Goal: Transaction & Acquisition: Purchase product/service

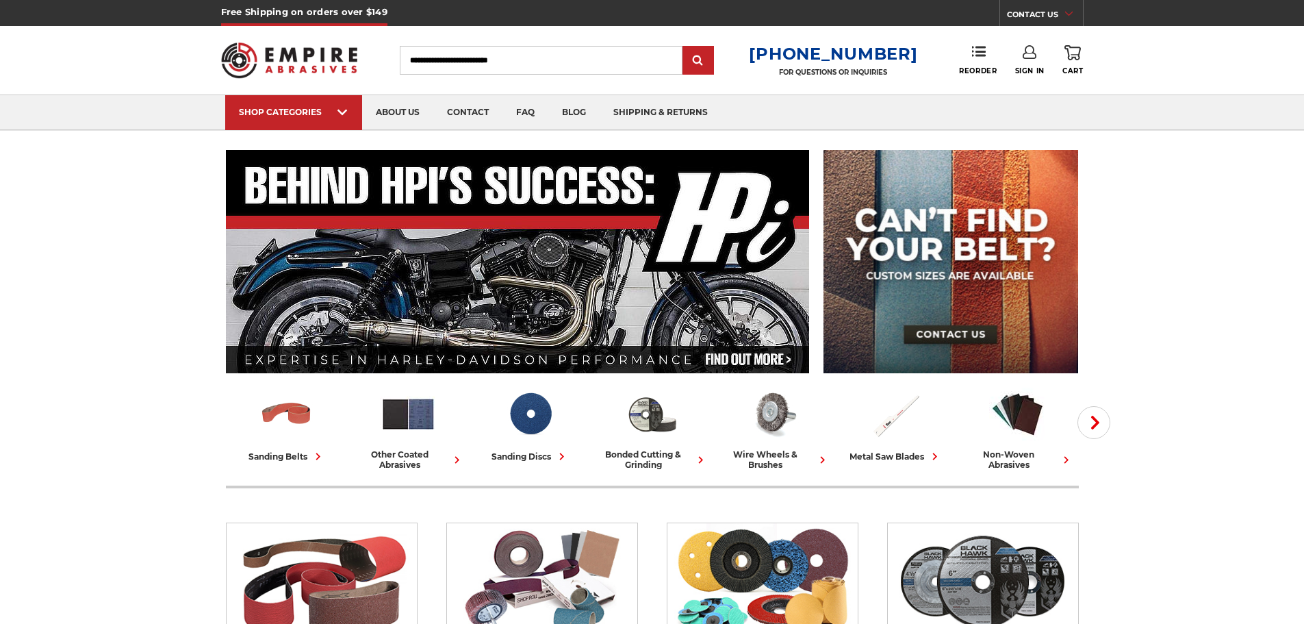
scroll to position [68, 0]
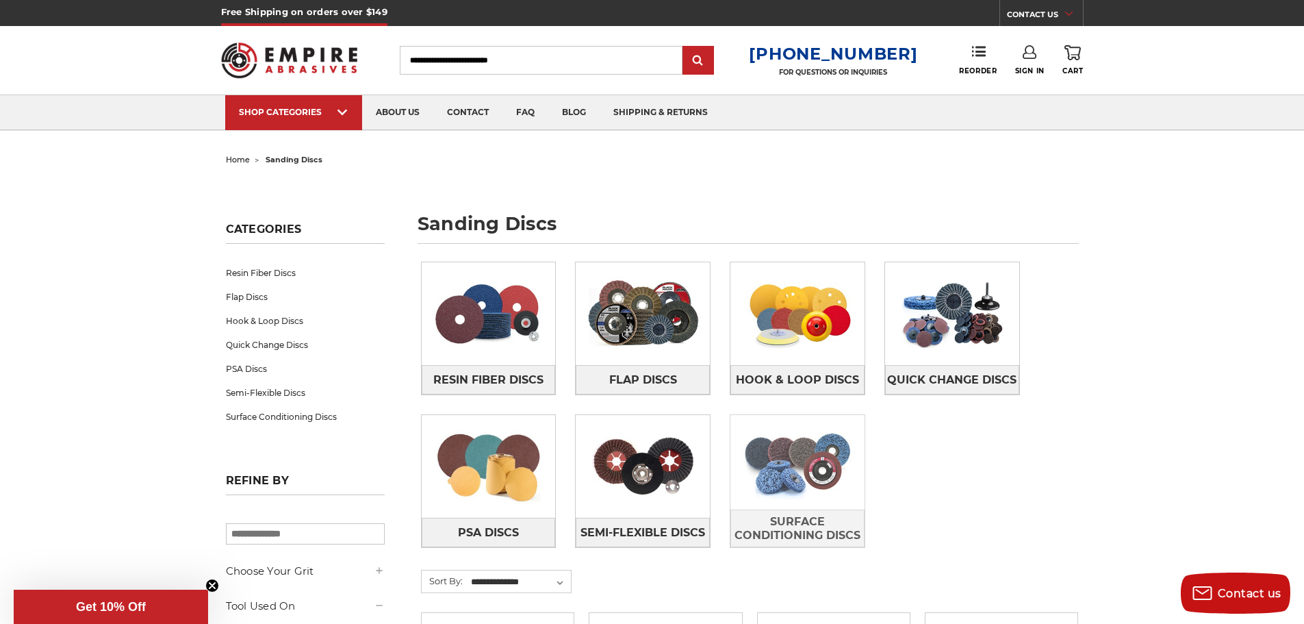
click at [773, 482] on img at bounding box center [797, 462] width 134 height 94
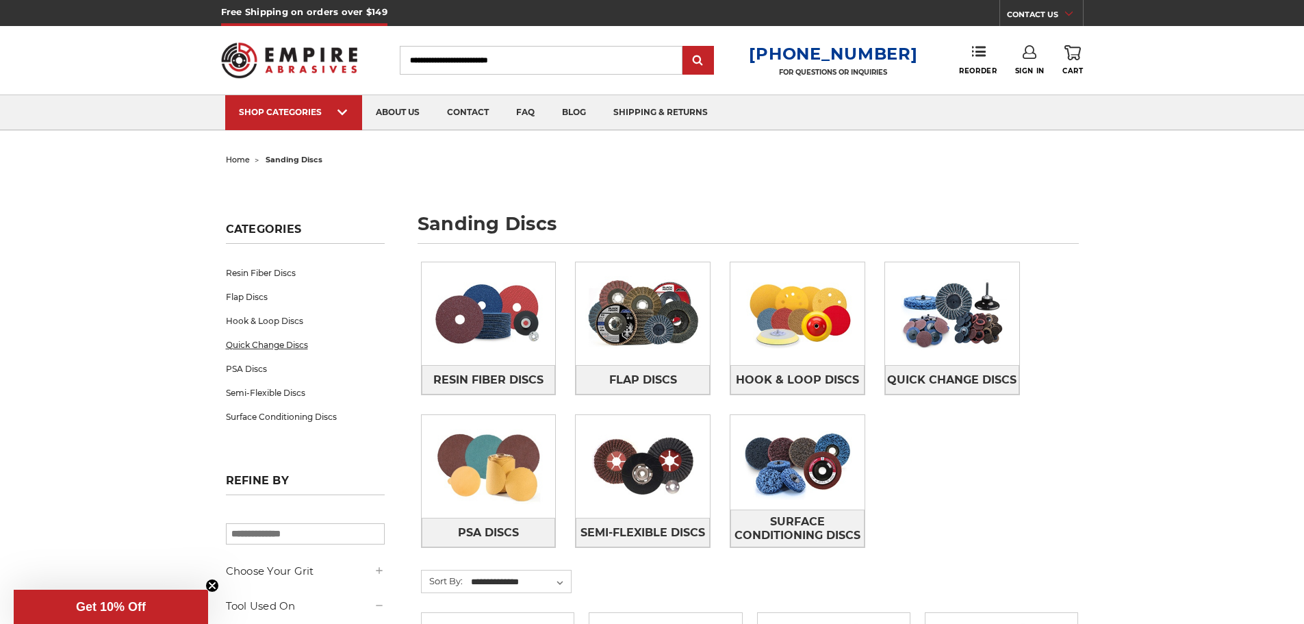
click at [274, 346] on link "Quick Change Discs" at bounding box center [305, 345] width 159 height 24
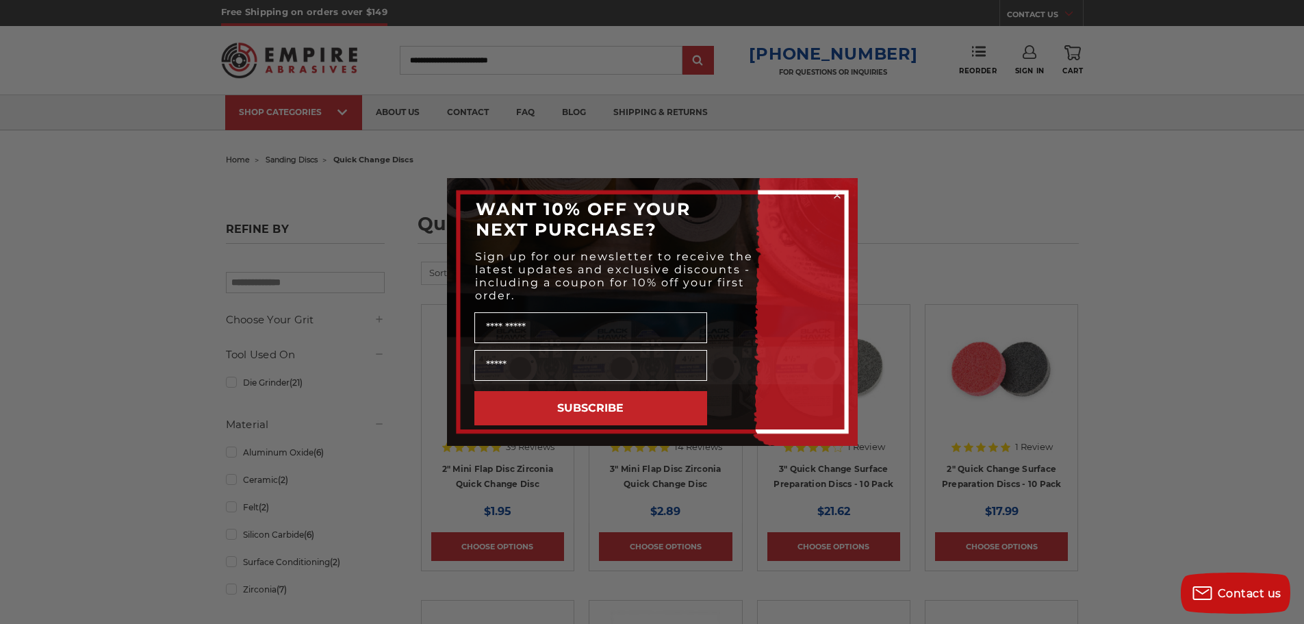
click at [837, 191] on circle "Close dialog" at bounding box center [836, 195] width 13 height 13
